Goal: Information Seeking & Learning: Get advice/opinions

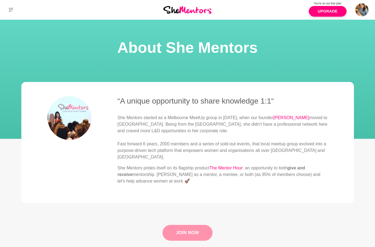
click at [186, 237] on link "Join Now" at bounding box center [187, 233] width 50 height 16
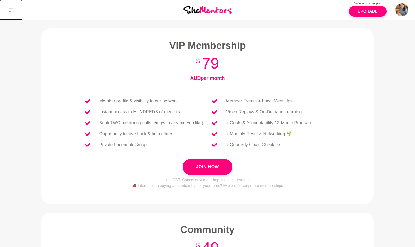
click at [9, 11] on icon at bounding box center [11, 10] width 4 height 4
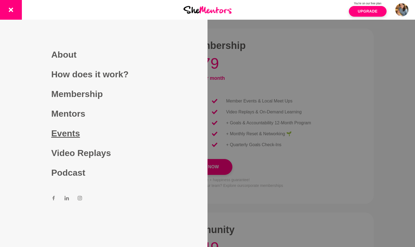
click at [57, 138] on link "Events" at bounding box center [103, 134] width 105 height 20
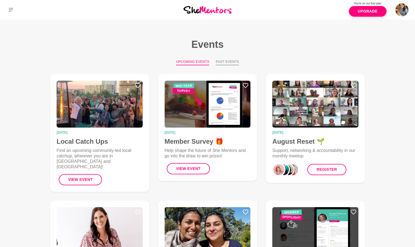
click at [222, 61] on button "Past Events" at bounding box center [227, 62] width 23 height 6
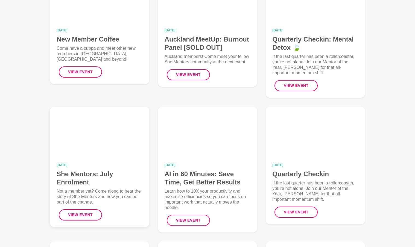
scroll to position [105, 0]
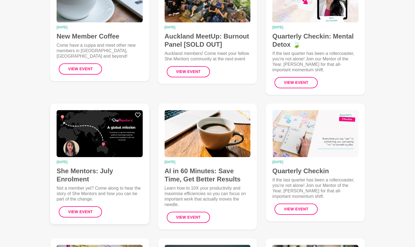
click at [89, 134] on img at bounding box center [100, 133] width 86 height 47
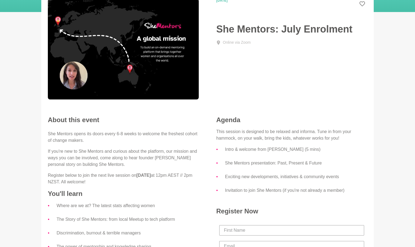
scroll to position [161, 0]
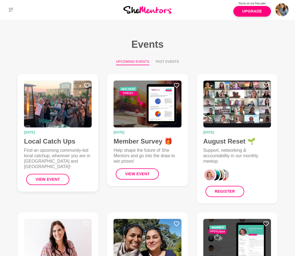
click at [60, 122] on img at bounding box center [58, 104] width 68 height 47
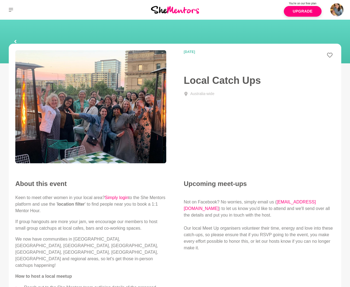
click at [14, 42] on icon at bounding box center [15, 41] width 3 height 17
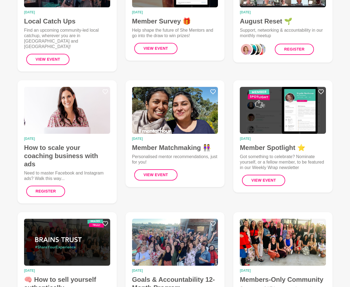
scroll to position [120, 0]
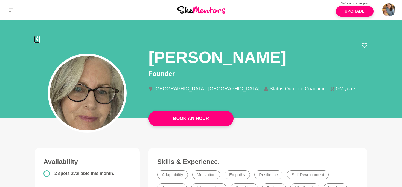
click at [36, 37] on icon at bounding box center [37, 38] width 4 height 4
click at [9, 11] on icon at bounding box center [11, 10] width 4 height 4
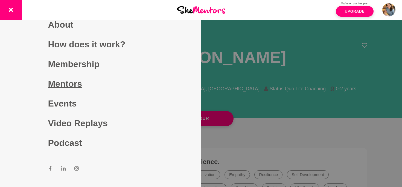
click at [67, 82] on link "Mentors" at bounding box center [100, 84] width 105 height 20
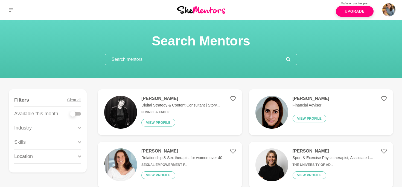
click at [77, 113] on div at bounding box center [75, 113] width 11 height 3
checkbox input "true"
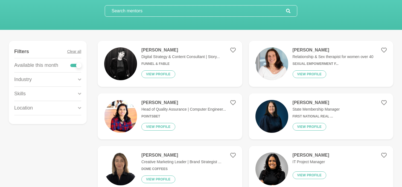
scroll to position [52, 0]
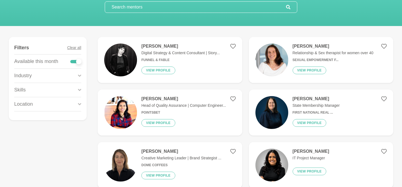
click at [192, 105] on p "Head of Quality Assurance | Computer Engineer..." at bounding box center [183, 105] width 84 height 6
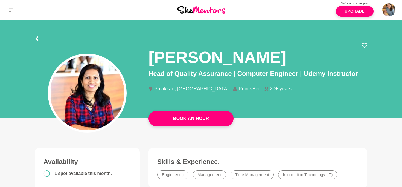
scroll to position [2, 0]
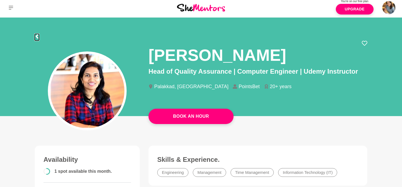
click at [37, 36] on icon at bounding box center [37, 36] width 4 height 4
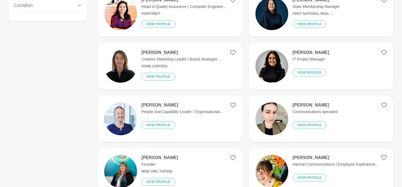
scroll to position [153, 0]
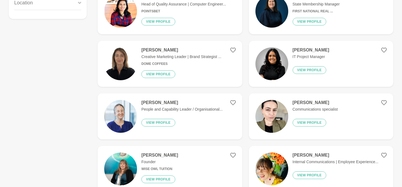
click at [120, 121] on img at bounding box center [120, 116] width 33 height 33
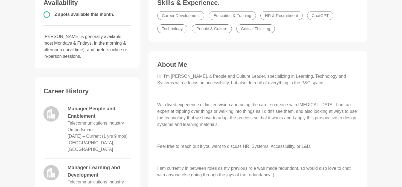
scroll to position [158, 0]
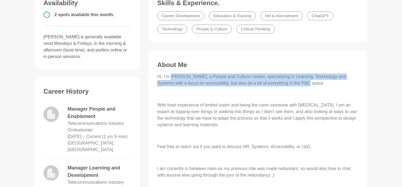
drag, startPoint x: 172, startPoint y: 78, endPoint x: 312, endPoint y: 82, distance: 140.5
click at [312, 82] on p "Hi, I’m Tammie, a People and Culture Leader, specializing in Learning, Technolo…" at bounding box center [257, 79] width 201 height 13
copy p "Tammie, a People and Culture Leader, specializing in Learning, Technology and S…"
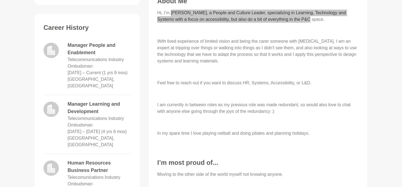
scroll to position [226, 0]
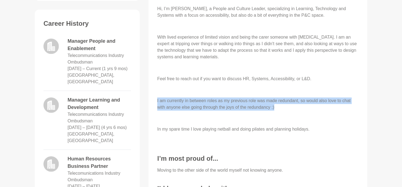
drag, startPoint x: 280, startPoint y: 106, endPoint x: 156, endPoint y: 99, distance: 124.3
click at [156, 99] on div "About Me Hi, I’m Tammie, a People and Culture Leader, specializing in Learning,…" at bounding box center [258, 107] width 208 height 229
copy p "I am currently in between roles as my previous role was made redundant, so woul…"
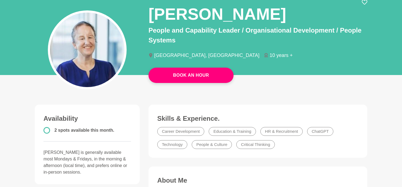
scroll to position [0, 0]
